Goal: Information Seeking & Learning: Learn about a topic

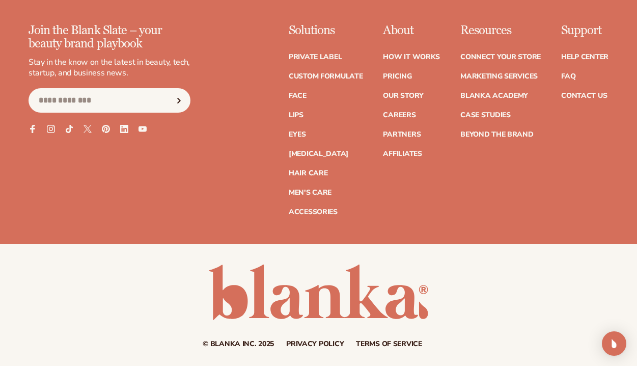
scroll to position [3812, 0]
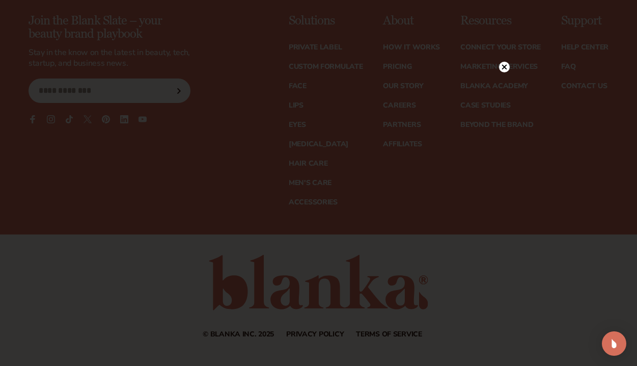
click at [505, 72] on div at bounding box center [504, 67] width 11 height 18
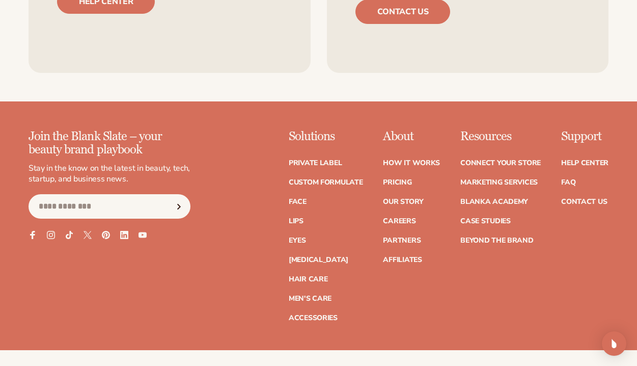
scroll to position [3714, 0]
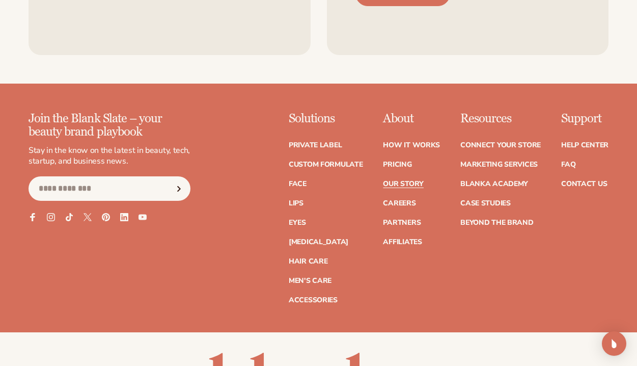
click at [414, 180] on link "Our Story" at bounding box center [403, 183] width 40 height 7
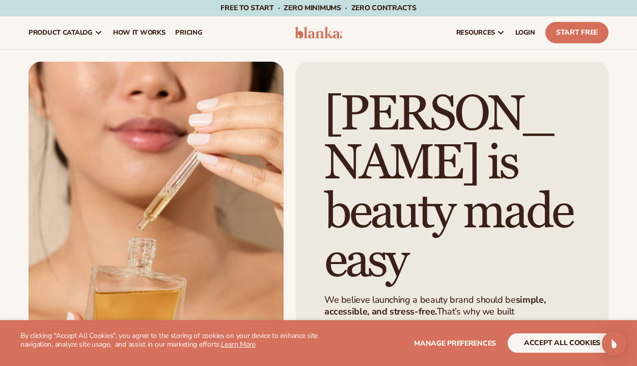
click at [363, 48] on div "resources connect your store" at bounding box center [482, 32] width 261 height 33
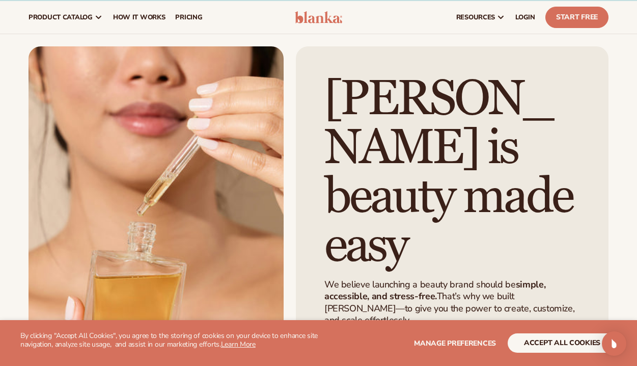
scroll to position [16, 0]
